Goal: Find specific page/section: Find specific page/section

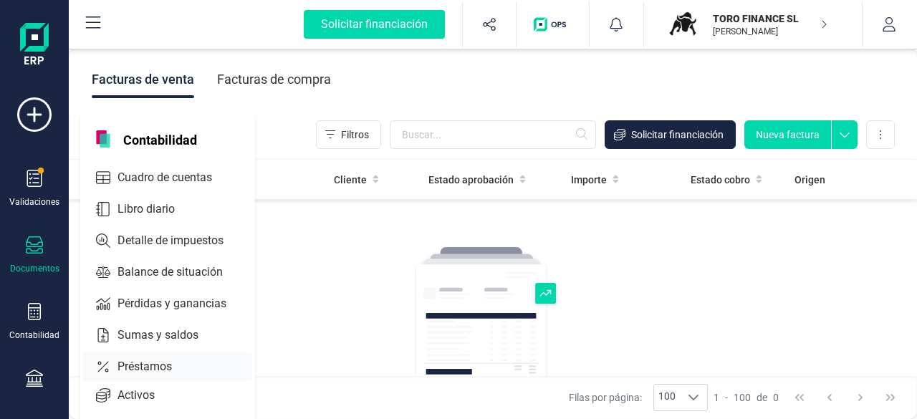
click at [151, 368] on span "Préstamos" at bounding box center [155, 366] width 86 height 17
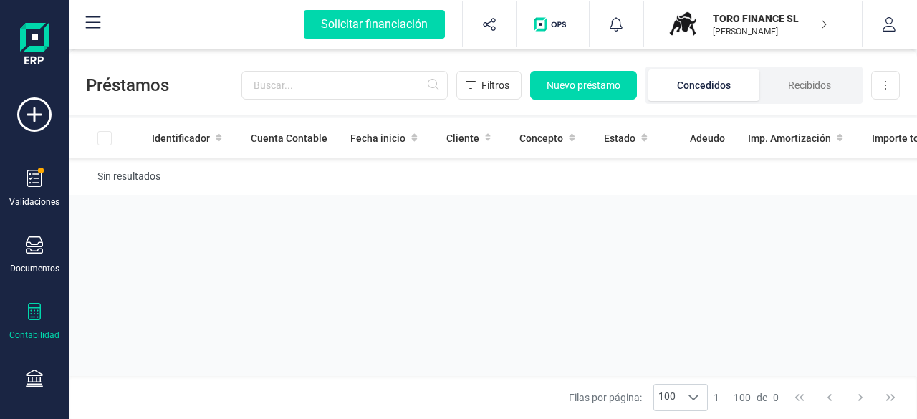
click at [29, 310] on icon at bounding box center [34, 311] width 17 height 17
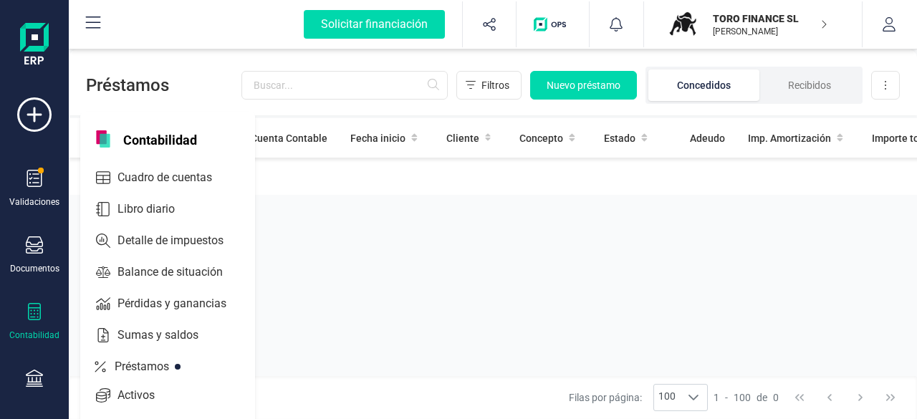
click at [785, 19] on p "TORO FINANCE SL" at bounding box center [770, 18] width 115 height 14
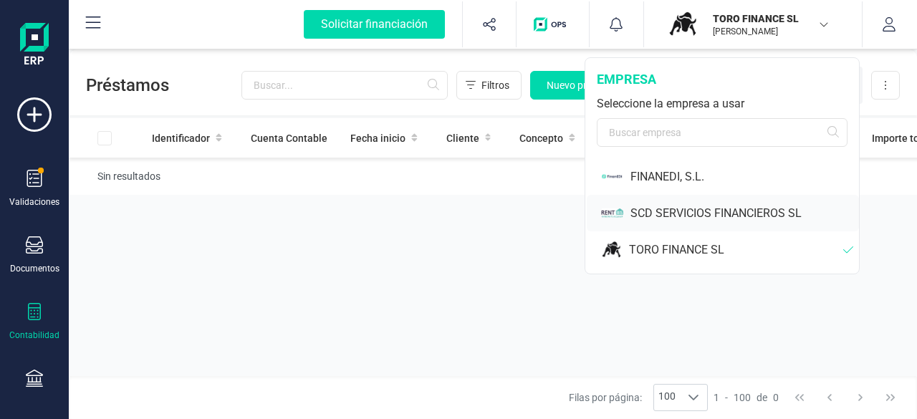
click at [652, 213] on div "SCD SERVICIOS FINANCIEROS SL" at bounding box center [745, 213] width 229 height 17
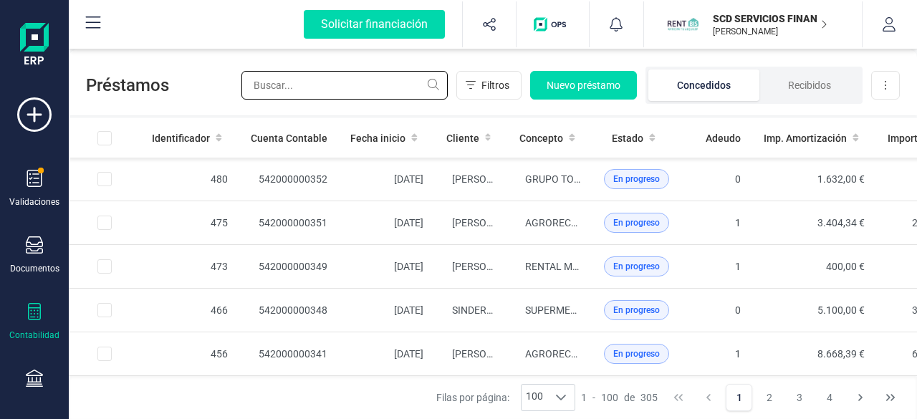
click at [316, 80] on input "text" at bounding box center [345, 85] width 206 height 29
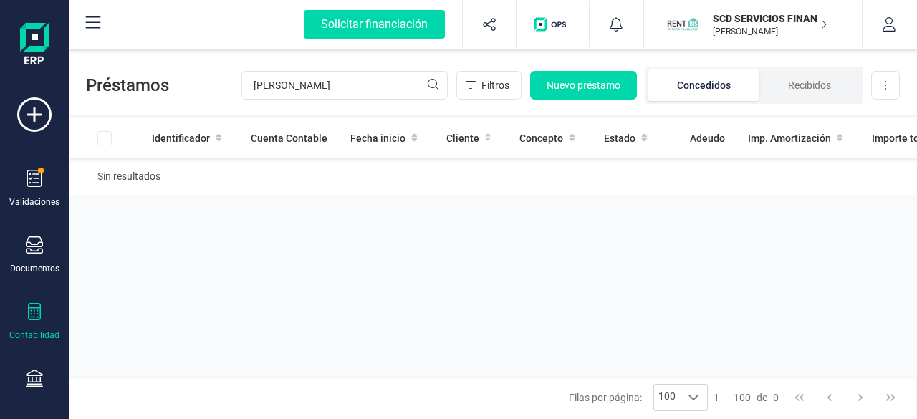
click at [401, 254] on div "Identificador Cuenta Contable Fecha inicio Cliente Concepto Estado Adeudo Imp. …" at bounding box center [600, 247] width 1062 height 258
click at [301, 81] on input "[PERSON_NAME]" at bounding box center [345, 85] width 206 height 29
click at [299, 85] on input "[PERSON_NAME]" at bounding box center [345, 85] width 206 height 29
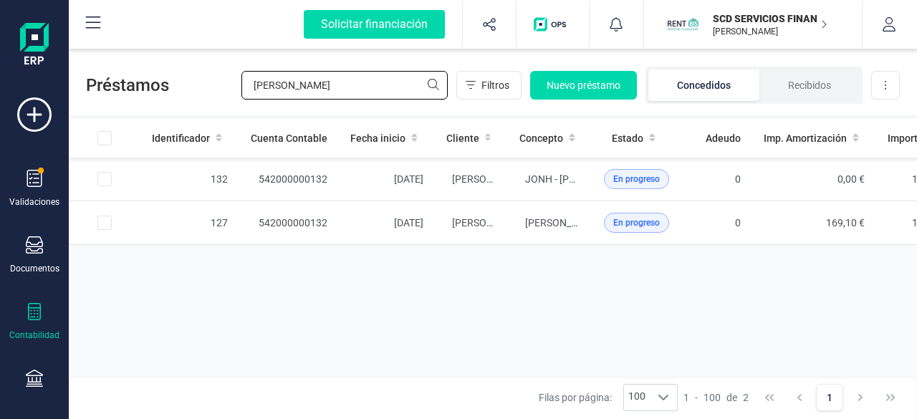
type input "[PERSON_NAME]"
click at [363, 346] on div "Identificador Cuenta Contable Fecha inicio Cliente Concepto Estado Adeudo Imp. …" at bounding box center [608, 247] width 1078 height 258
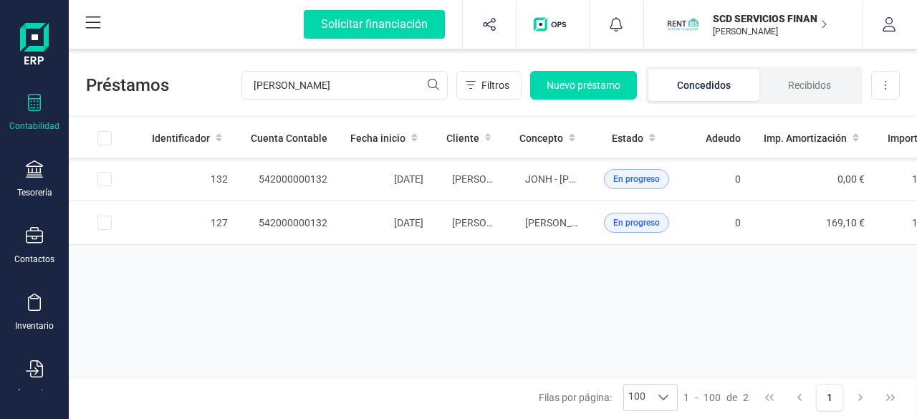
scroll to position [215, 0]
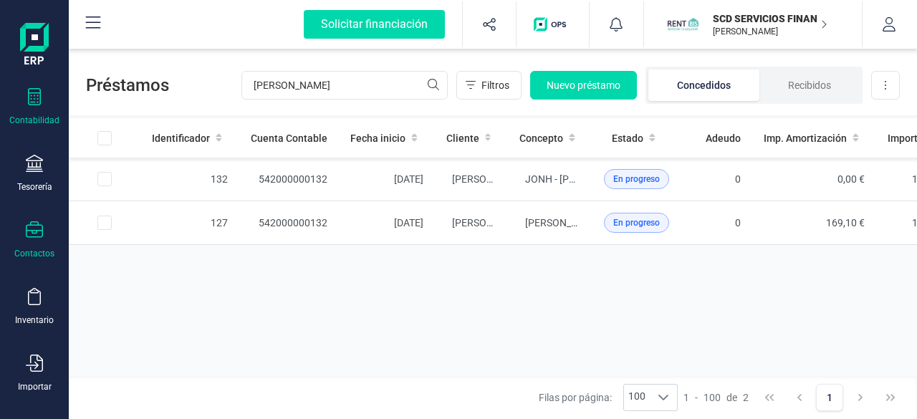
click at [27, 233] on icon at bounding box center [34, 229] width 17 height 17
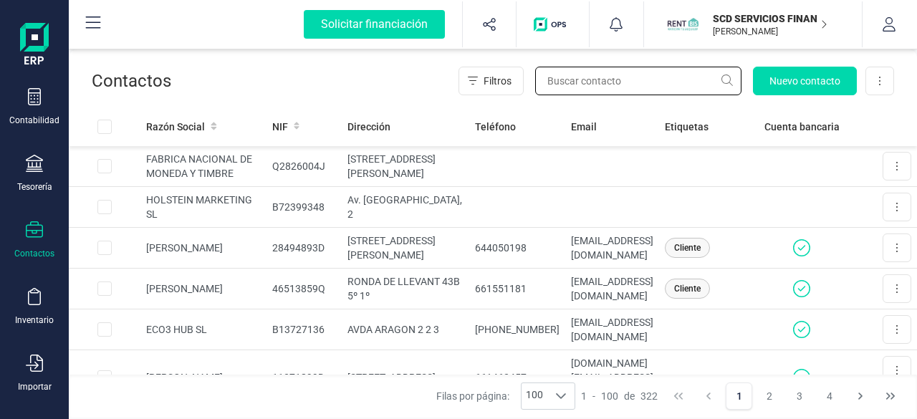
click at [585, 80] on input "text" at bounding box center [638, 81] width 206 height 29
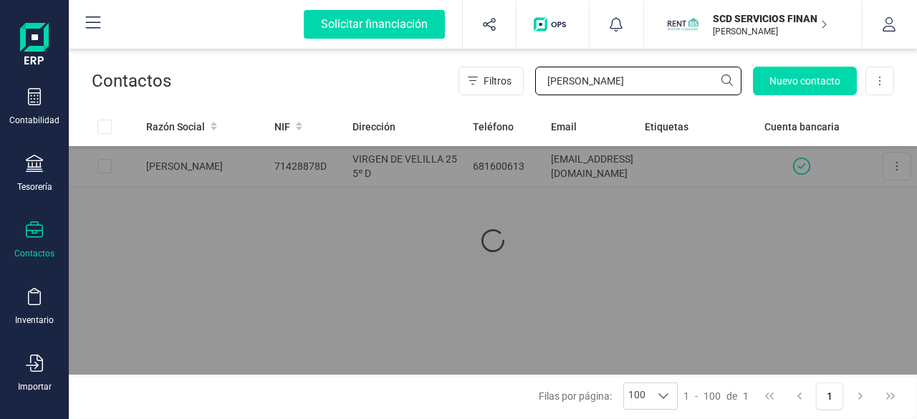
type input "[PERSON_NAME]"
